Goal: Navigation & Orientation: Find specific page/section

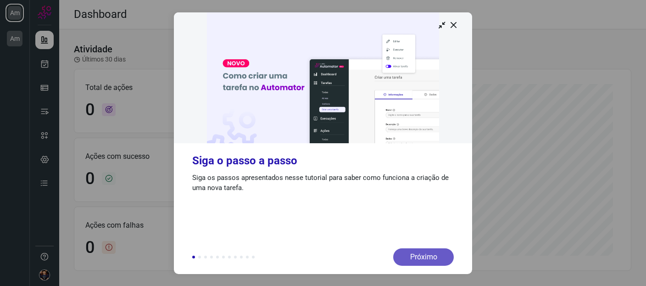
click at [427, 253] on div "Próximo" at bounding box center [423, 256] width 61 height 17
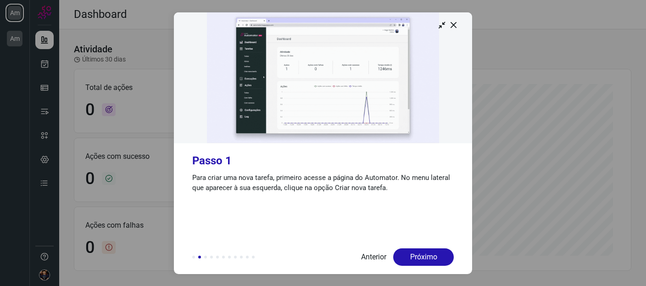
click at [427, 253] on div "Próximo" at bounding box center [423, 256] width 61 height 17
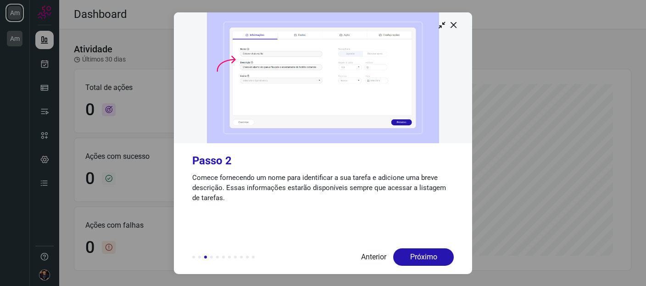
click at [427, 253] on div "Próximo" at bounding box center [423, 256] width 61 height 17
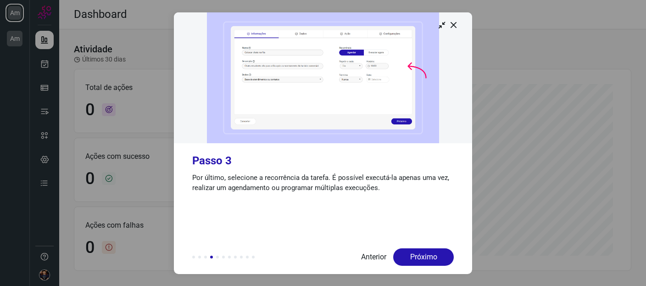
click at [427, 253] on div "Próximo" at bounding box center [423, 256] width 61 height 17
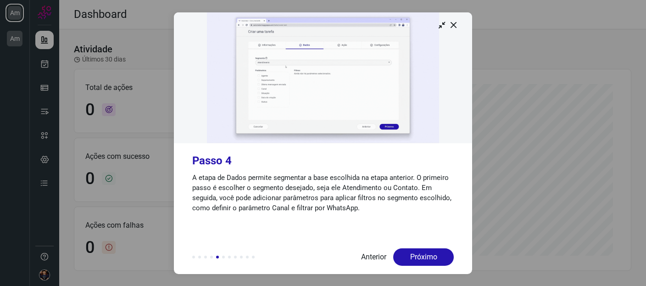
click at [427, 253] on div "Próximo" at bounding box center [423, 256] width 61 height 17
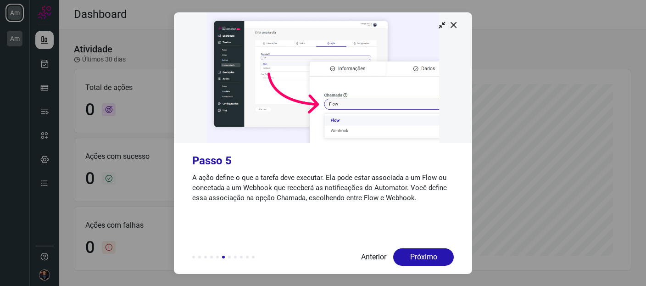
click at [427, 253] on div "Próximo" at bounding box center [423, 256] width 61 height 17
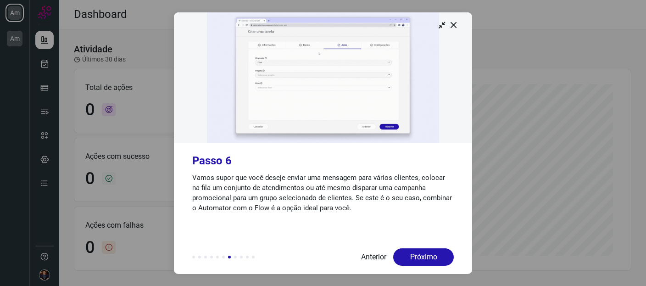
click at [427, 253] on div "Próximo" at bounding box center [423, 256] width 61 height 17
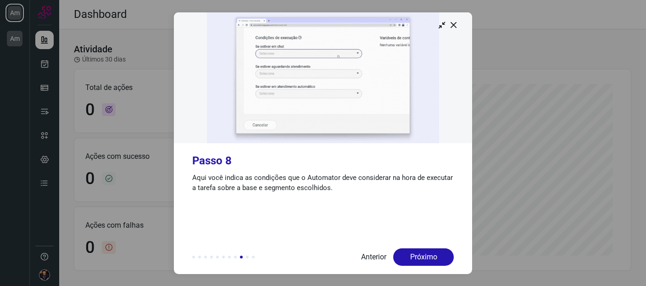
click at [427, 253] on div "Próximo" at bounding box center [423, 256] width 61 height 17
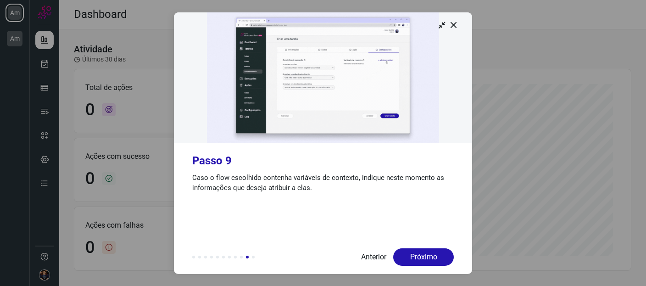
click at [427, 253] on div "Próximo" at bounding box center [423, 256] width 61 height 17
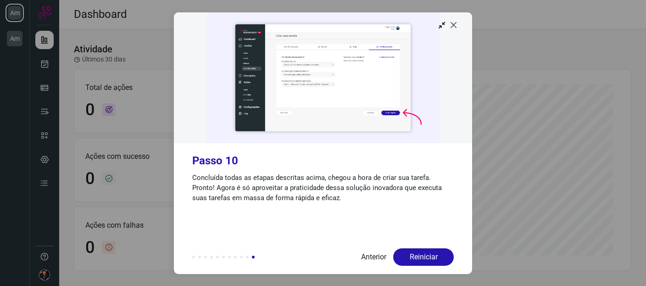
click at [455, 25] on icon at bounding box center [453, 24] width 9 height 9
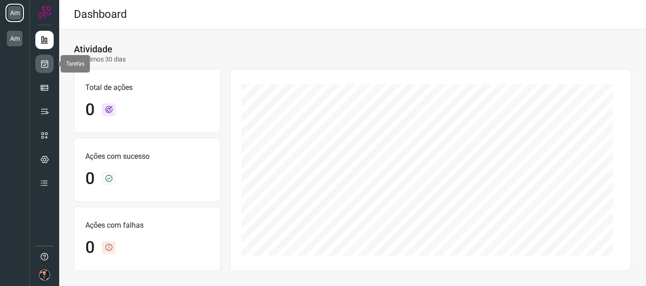
click at [42, 62] on icon at bounding box center [45, 63] width 10 height 9
